Goal: Information Seeking & Learning: Compare options

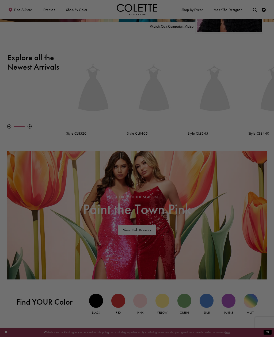
scroll to position [109, 0]
click at [30, 69] on div at bounding box center [138, 170] width 277 height 340
click at [37, 60] on div at bounding box center [138, 170] width 277 height 340
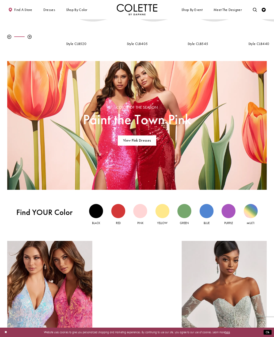
scroll to position [200, 0]
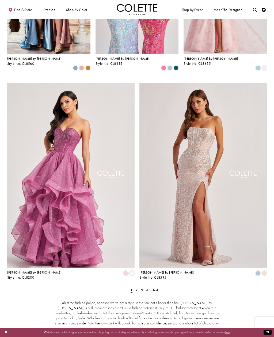
scroll to position [565, 0]
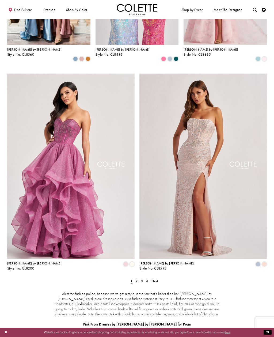
click at [153, 279] on span "Next" at bounding box center [154, 281] width 7 height 4
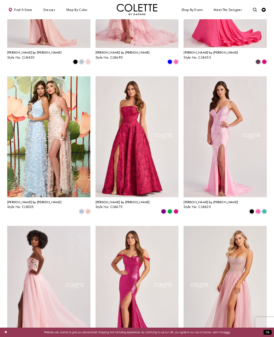
scroll to position [264, 0]
click at [167, 208] on div "Product List" at bounding box center [170, 211] width 6 height 6
click at [115, 200] on span "[PERSON_NAME] by [PERSON_NAME]" at bounding box center [122, 202] width 54 height 4
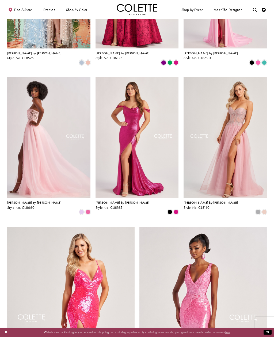
scroll to position [413, 0]
click at [205, 205] on span "Style No. CL8110" at bounding box center [196, 207] width 26 height 5
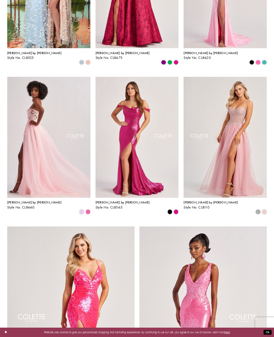
scroll to position [430, 0]
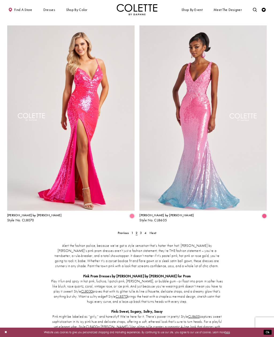
click at [131, 230] on link "1" at bounding box center [132, 233] width 4 height 6
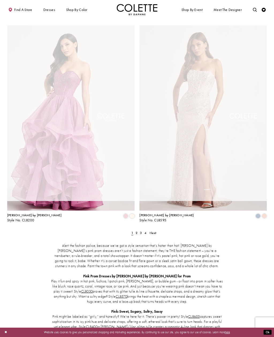
scroll to position [22, 0]
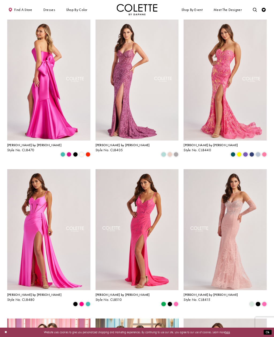
click at [74, 132] on img "Visit Colette by Daphne Style No. CL8470 Page" at bounding box center [48, 80] width 83 height 121
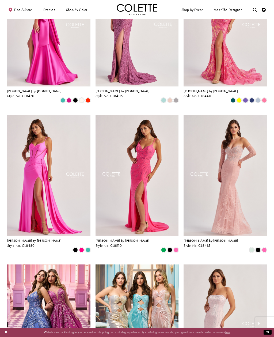
scroll to position [80, 0]
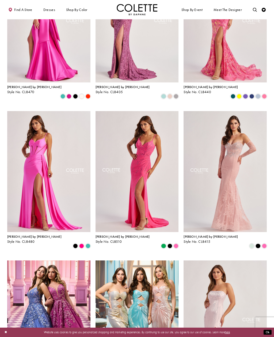
click at [32, 234] on span "[PERSON_NAME] by [PERSON_NAME]" at bounding box center [34, 236] width 54 height 4
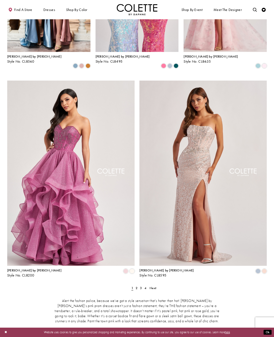
scroll to position [559, 0]
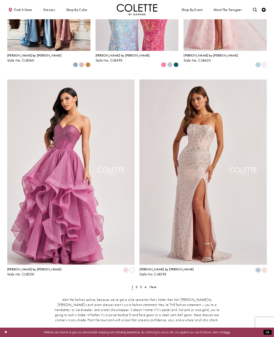
click at [197, 232] on img "Visit Colette by Daphne Style No. CL8595 Page" at bounding box center [202, 171] width 127 height 185
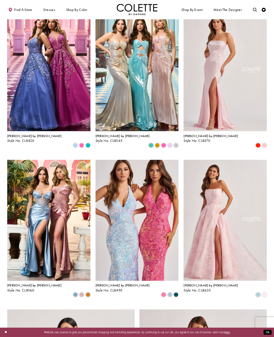
scroll to position [330, 0]
click at [204, 283] on span "[PERSON_NAME] by [PERSON_NAME]" at bounding box center [210, 285] width 54 height 4
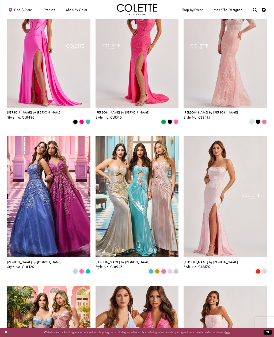
scroll to position [214, 0]
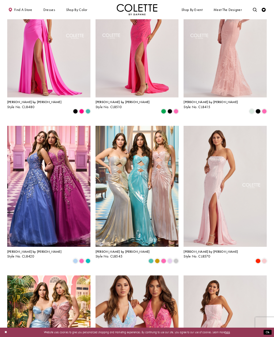
click at [208, 236] on img "Visit Colette by Daphne Style No. CL8570 Page" at bounding box center [224, 186] width 83 height 121
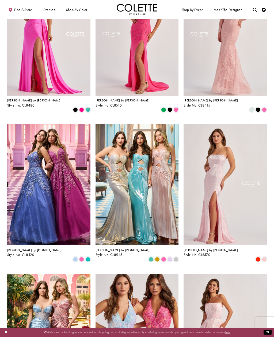
scroll to position [216, 0]
click at [155, 256] on div "Product List" at bounding box center [157, 259] width 6 height 6
click at [136, 219] on img "Visit Colette by Daphne Style No. CL8545 Page" at bounding box center [136, 184] width 83 height 121
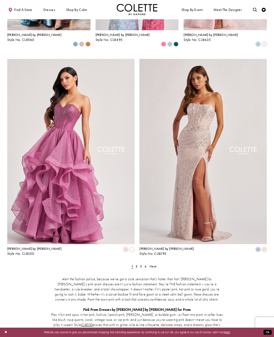
scroll to position [586, 0]
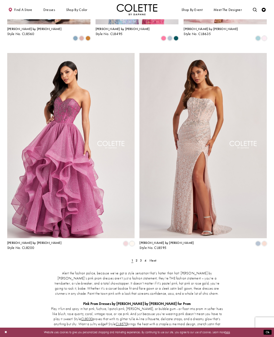
click at [154, 257] on link "Next" at bounding box center [152, 260] width 9 height 6
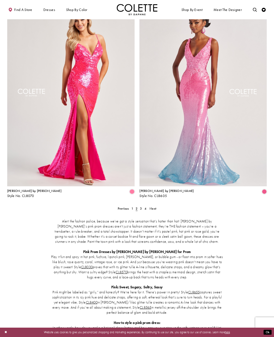
scroll to position [641, 0]
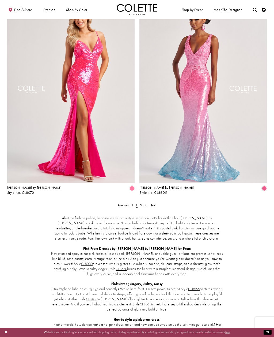
click at [155, 203] on span "Next" at bounding box center [152, 205] width 7 height 4
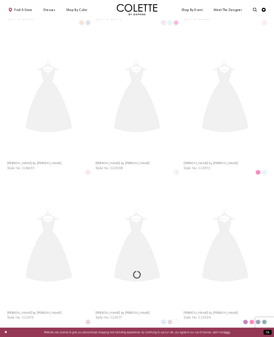
scroll to position [22, 0]
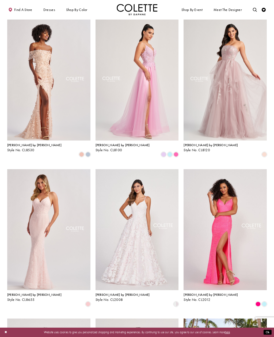
click at [46, 137] on img "Visit Colette by Daphne Style No. CL8530 Page" at bounding box center [48, 80] width 83 height 121
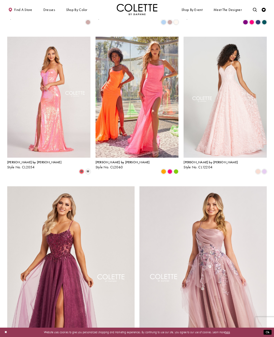
scroll to position [453, 0]
click at [24, 160] on span "[PERSON_NAME] by [PERSON_NAME]" at bounding box center [34, 162] width 54 height 4
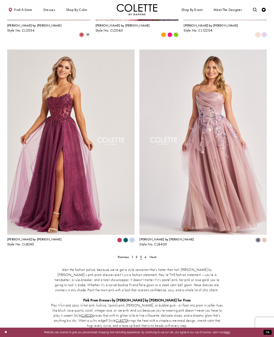
scroll to position [608, 0]
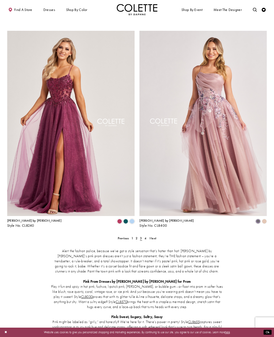
click at [156, 236] on span "Next" at bounding box center [152, 238] width 7 height 4
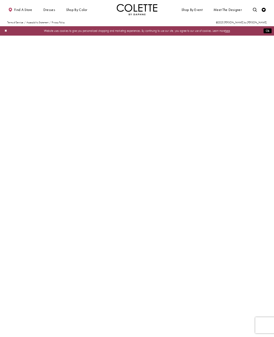
scroll to position [22, 0]
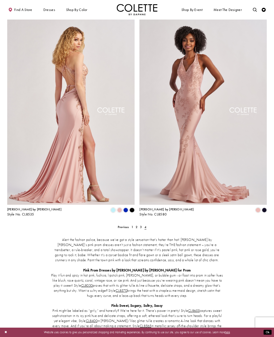
click at [118, 208] on span "Product List" at bounding box center [119, 210] width 5 height 5
click at [21, 207] on span "[PERSON_NAME] by [PERSON_NAME]" at bounding box center [34, 209] width 54 height 4
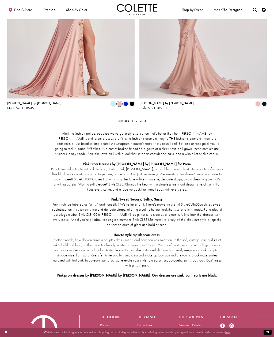
scroll to position [0, 0]
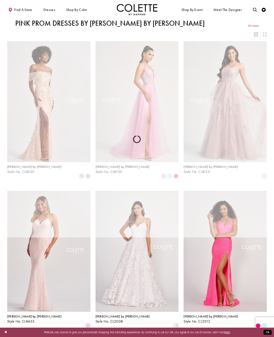
scroll to position [22, 0]
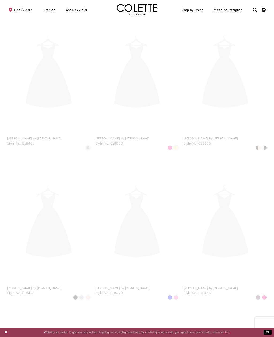
scroll to position [22, 0]
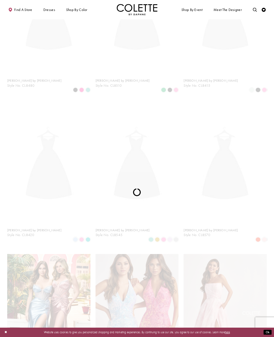
scroll to position [22, 0]
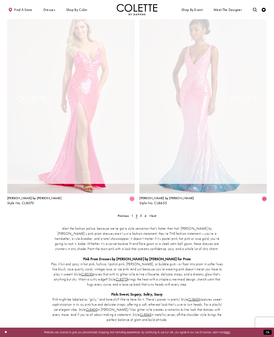
scroll to position [22, 0]
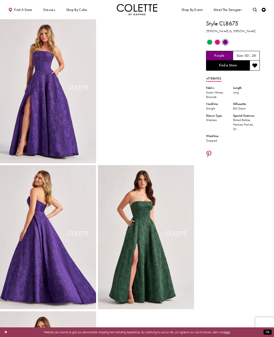
click at [144, 67] on video "Style CL8675 Colette by Daphne #1 autoplay loop mute video" at bounding box center [146, 43] width 96 height 48
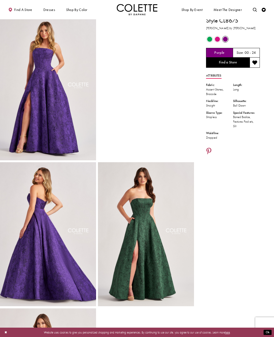
scroll to position [3, 0]
click at [213, 40] on div "Out of Stock" at bounding box center [209, 38] width 7 height 7
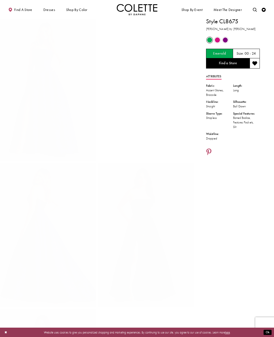
scroll to position [0, 0]
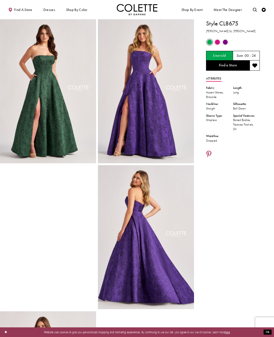
click at [217, 43] on span "Product color controls state depends on size chosen" at bounding box center [217, 42] width 5 height 5
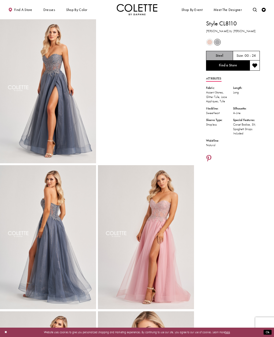
click at [216, 41] on span "Product color controls state depends on size chosen" at bounding box center [217, 42] width 5 height 5
click at [220, 43] on span "Product color controls state depends on size chosen" at bounding box center [217, 42] width 5 height 5
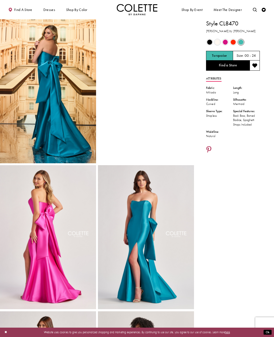
click at [209, 40] on span "Product color controls state depends on size chosen" at bounding box center [209, 42] width 5 height 5
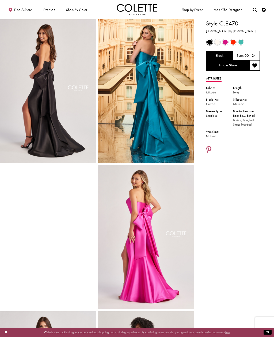
click at [223, 43] on span "Product color controls state depends on size chosen" at bounding box center [225, 42] width 5 height 5
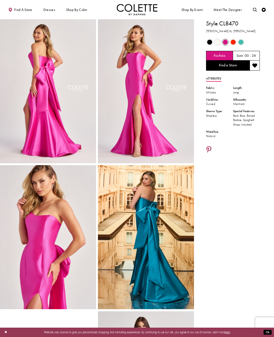
click at [240, 45] on div "Out of Stock" at bounding box center [240, 42] width 7 height 7
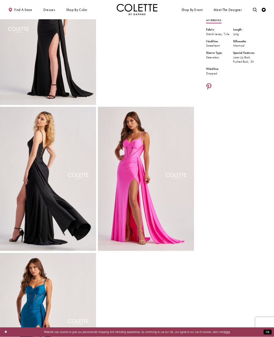
scroll to position [53, 0]
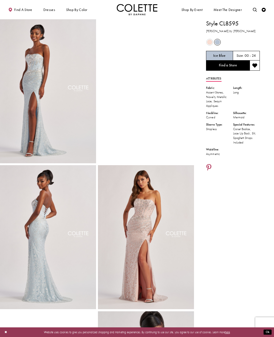
click at [217, 45] on div "Out of Stock" at bounding box center [217, 42] width 7 height 7
click at [219, 44] on span "Product color controls state depends on size chosen" at bounding box center [217, 42] width 5 height 5
click at [206, 44] on div "Out of Stock" at bounding box center [210, 42] width 8 height 8
click at [207, 41] on span "Product color controls state depends on size chosen" at bounding box center [209, 42] width 5 height 5
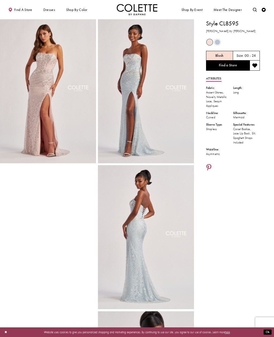
click at [12, 213] on video "Style CL8595 Colette by Daphne #1 autoplay loop mute video" at bounding box center [48, 189] width 96 height 48
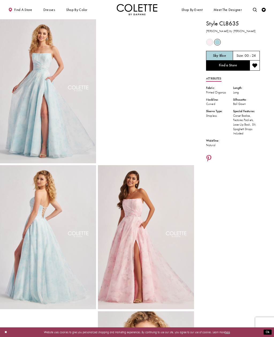
click at [212, 42] on span "Product color controls state depends on size chosen" at bounding box center [209, 42] width 5 height 5
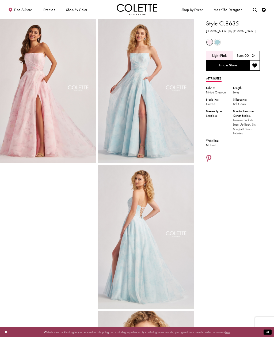
click at [206, 43] on div "Out of Stock" at bounding box center [210, 42] width 8 height 8
click at [212, 40] on span "Product color controls state depends on size chosen" at bounding box center [209, 42] width 5 height 5
click at [86, 92] on img "Full size Style CL8635 Colette by Daphne #3 Light Pink frontface vertical pictu…" at bounding box center [48, 91] width 96 height 144
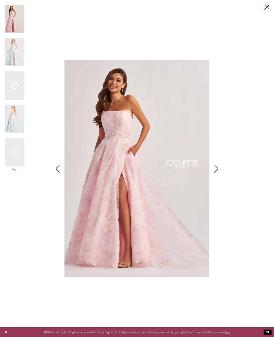
click at [216, 169] on icon "Style CL8635 Colette by Daphne Views dialog" at bounding box center [215, 168] width 13 height 8
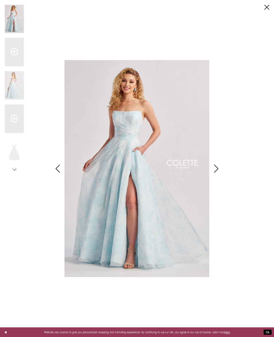
click at [52, 162] on div "Style CL8635 Colette by Daphne Views dialog" at bounding box center [57, 168] width 13 height 337
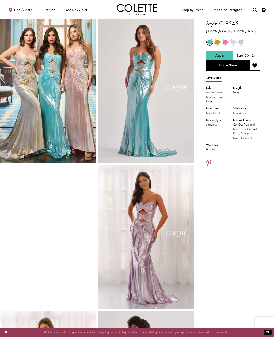
click at [217, 40] on span "Product color controls state depends on size chosen" at bounding box center [217, 42] width 5 height 5
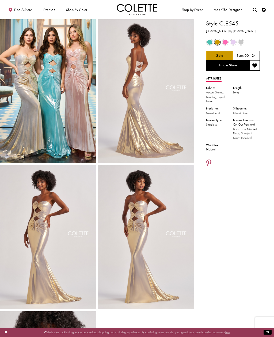
click at [233, 40] on span "Product color controls state depends on size chosen" at bounding box center [233, 42] width 5 height 5
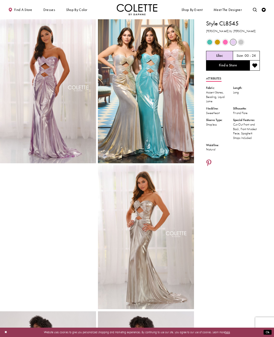
click at [240, 39] on div "Out of Stock" at bounding box center [240, 42] width 7 height 7
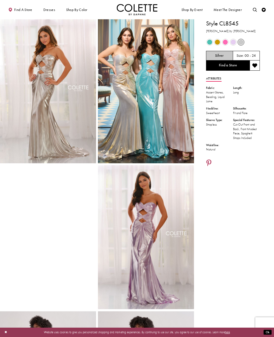
click at [223, 40] on span "Product color controls state depends on size chosen" at bounding box center [225, 42] width 5 height 5
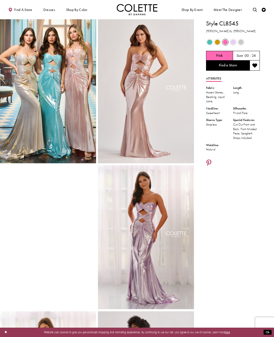
click at [214, 40] on div "Out of Stock" at bounding box center [217, 42] width 7 height 7
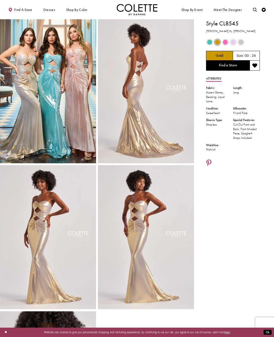
click at [209, 43] on span "Product color controls state depends on size chosen" at bounding box center [209, 42] width 5 height 5
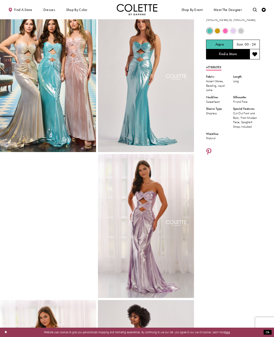
scroll to position [11, 0]
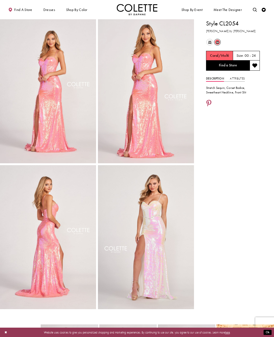
click at [208, 40] on span "m" at bounding box center [209, 42] width 5 height 5
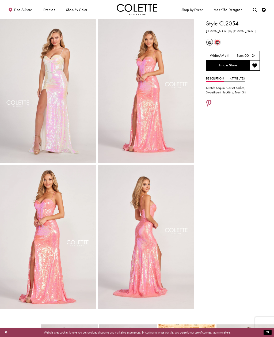
click at [221, 43] on div "m Out of Stock" at bounding box center [217, 42] width 7 height 7
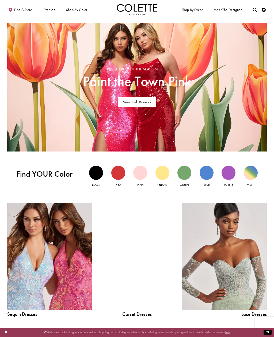
scroll to position [227, 0]
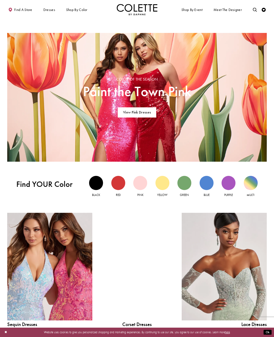
click at [130, 213] on div at bounding box center [136, 267] width 61 height 108
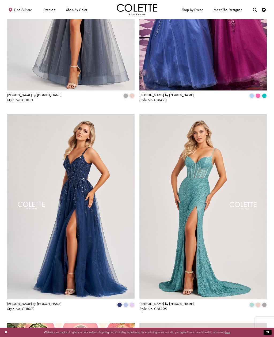
scroll to position [613, 0]
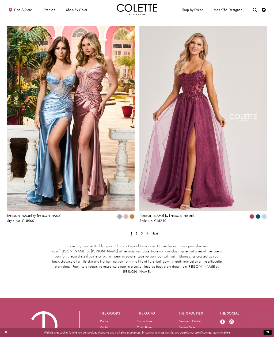
click at [32, 190] on img "Visit Colette by Daphne Style No. CL8560 Page" at bounding box center [70, 118] width 127 height 185
click at [25, 218] on span "Style No. CL8560" at bounding box center [20, 220] width 27 height 5
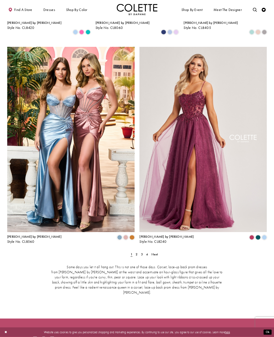
scroll to position [593, 0]
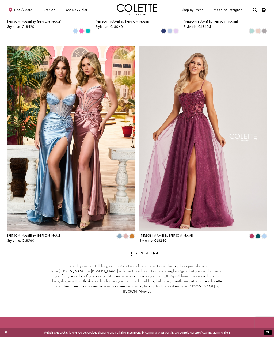
click at [156, 251] on span "Next" at bounding box center [154, 253] width 7 height 4
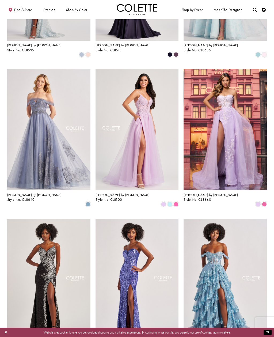
scroll to position [271, 0]
click at [201, 193] on span "[PERSON_NAME] by [PERSON_NAME]" at bounding box center [210, 195] width 54 height 4
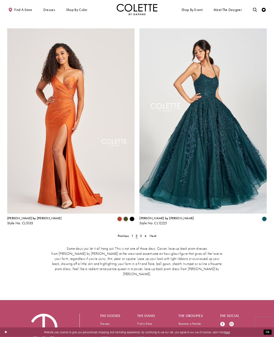
scroll to position [613, 0]
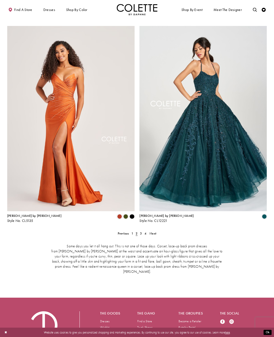
click at [157, 230] on link "Next" at bounding box center [152, 233] width 9 height 6
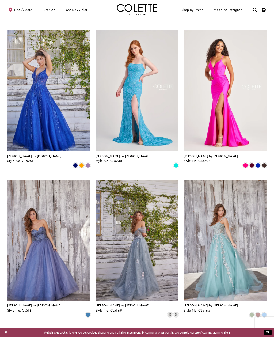
scroll to position [310, 0]
click at [205, 154] on span "[PERSON_NAME] by [PERSON_NAME]" at bounding box center [210, 156] width 54 height 4
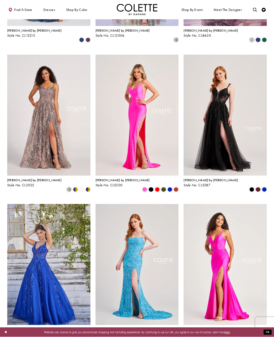
scroll to position [136, 0]
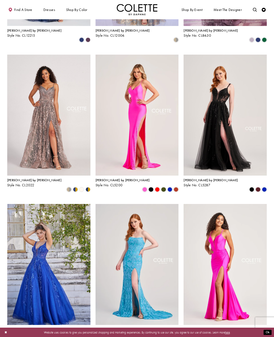
click at [112, 178] on span "[PERSON_NAME] by [PERSON_NAME]" at bounding box center [122, 180] width 54 height 4
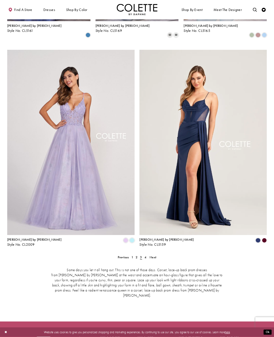
scroll to position [595, 0]
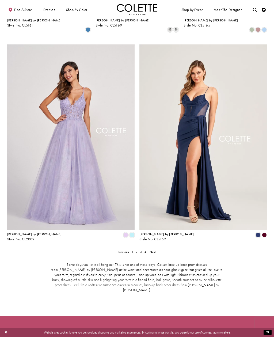
click at [152, 250] on span "Next" at bounding box center [152, 252] width 7 height 4
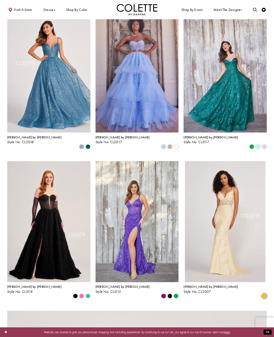
scroll to position [331, 0]
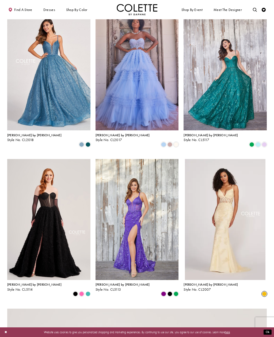
click at [169, 142] on span "Product List" at bounding box center [169, 144] width 5 height 5
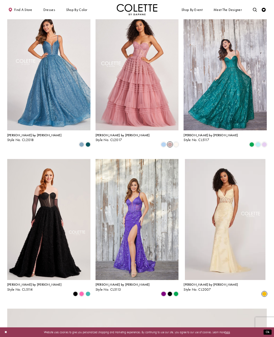
click at [174, 142] on span "Product List" at bounding box center [176, 144] width 5 height 5
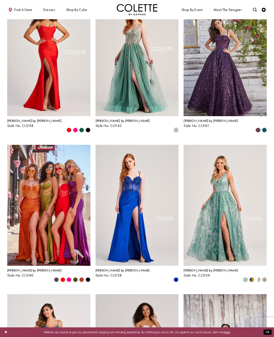
scroll to position [0, 0]
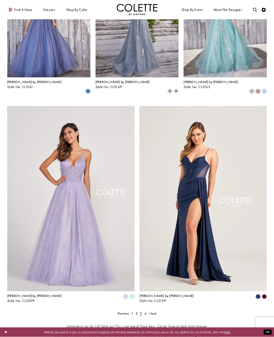
scroll to position [533, 0]
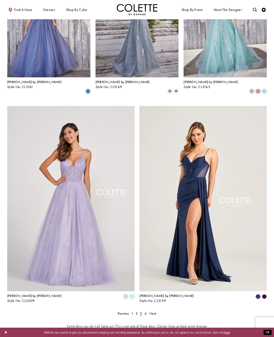
click at [133, 311] on span "1" at bounding box center [132, 313] width 2 height 4
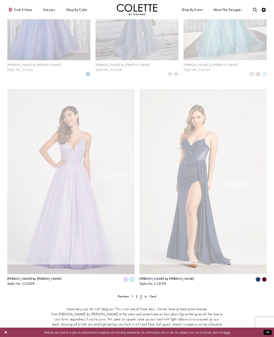
scroll to position [22, 0]
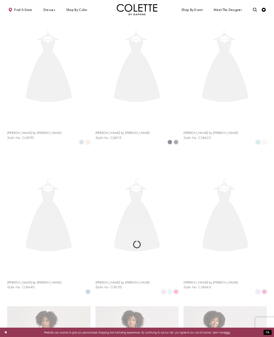
scroll to position [22, 0]
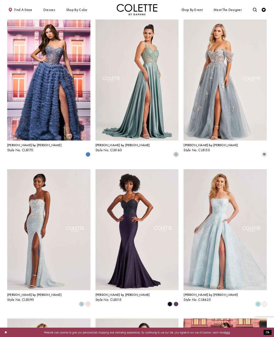
click at [60, 139] on img "Visit Colette by Daphne Style No. CL8170 Page" at bounding box center [48, 80] width 83 height 121
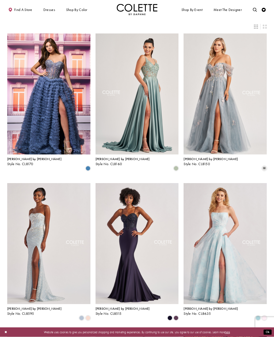
scroll to position [0, 0]
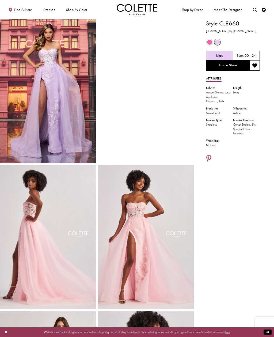
click at [145, 67] on video "Style CL8660 Colette by Daphne #1 autoplay loop mute video" at bounding box center [146, 43] width 96 height 48
click at [212, 40] on div "Out of Stock" at bounding box center [209, 42] width 7 height 7
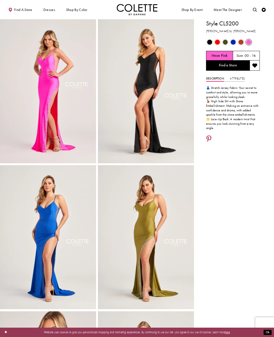
click at [224, 40] on span "Product color controls state depends on size chosen" at bounding box center [225, 42] width 5 height 5
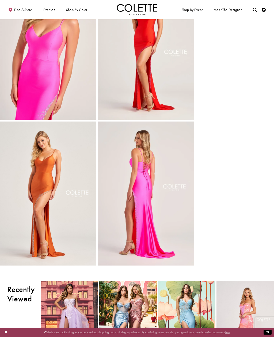
scroll to position [331, 0]
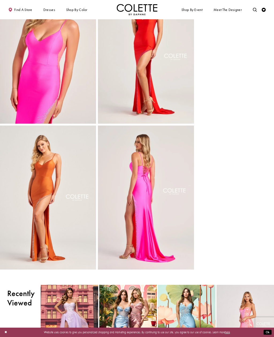
click at [29, 269] on img "Full size Style CL5200 Colette by Daphne #6 Sienna picture" at bounding box center [48, 197] width 96 height 144
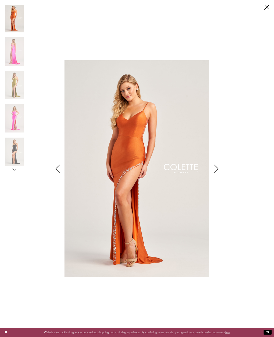
scroll to position [0, 0]
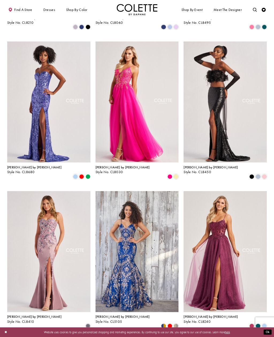
scroll to position [302, 0]
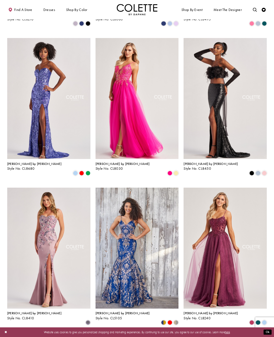
click at [211, 148] on img "Visit Colette by Daphne Style No. CL8450 Page" at bounding box center [224, 98] width 83 height 121
click at [198, 162] on span "[PERSON_NAME] by [PERSON_NAME]" at bounding box center [210, 164] width 54 height 4
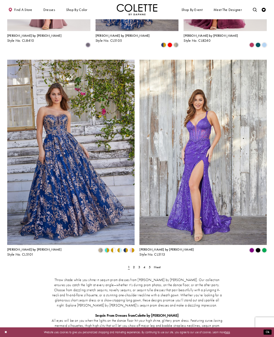
scroll to position [580, 0]
click at [133, 264] on link "2" at bounding box center [134, 267] width 4 height 6
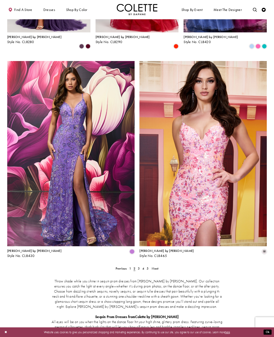
scroll to position [581, 0]
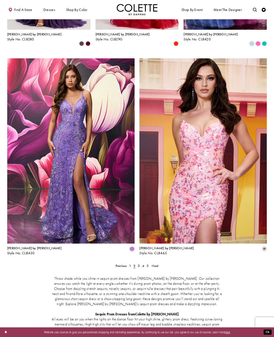
click at [159, 263] on link "Next" at bounding box center [155, 266] width 9 height 6
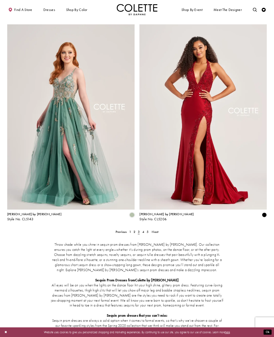
scroll to position [615, 0]
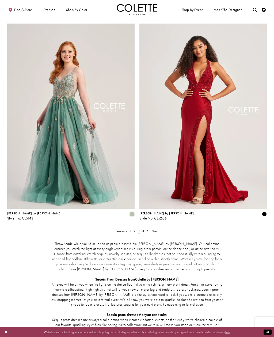
click at [154, 229] on span "Next" at bounding box center [155, 231] width 7 height 4
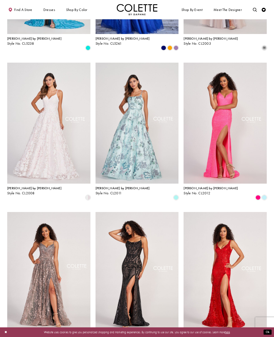
scroll to position [128, 0]
click at [26, 186] on span "[PERSON_NAME] by [PERSON_NAME]" at bounding box center [34, 188] width 54 height 4
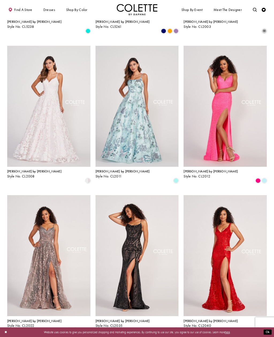
click at [116, 169] on span "[PERSON_NAME] by [PERSON_NAME]" at bounding box center [122, 171] width 54 height 4
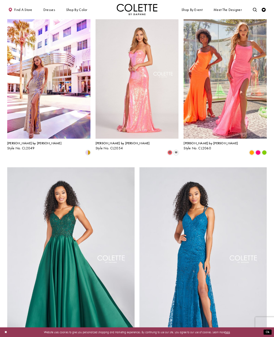
scroll to position [473, 0]
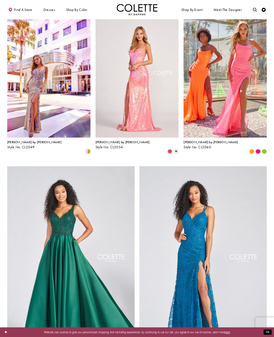
click at [18, 140] on div "Colette by Daphne Style No. CL2049" at bounding box center [34, 144] width 54 height 9
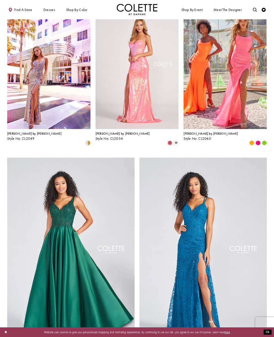
scroll to position [481, 0]
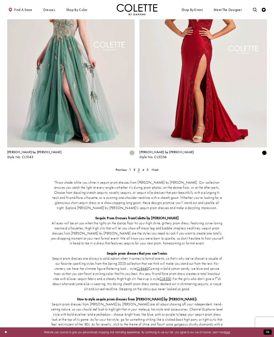
scroll to position [676, 0]
click at [158, 168] on span "Next" at bounding box center [155, 170] width 7 height 4
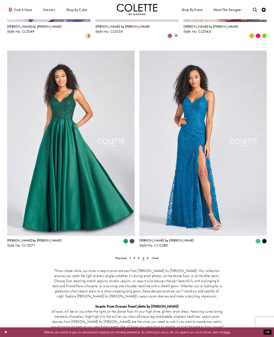
scroll to position [617, 0]
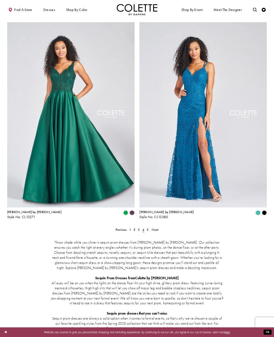
click at [156, 227] on link "Next" at bounding box center [155, 230] width 9 height 6
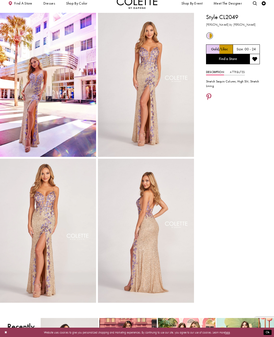
scroll to position [7, 0]
